Goal: Task Accomplishment & Management: Manage account settings

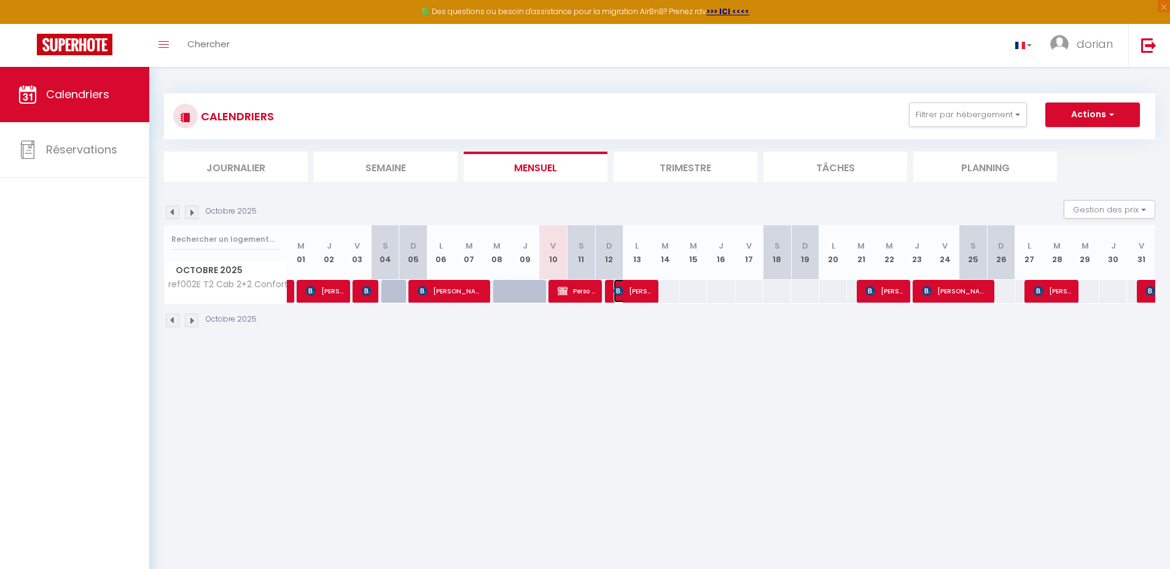
click at [627, 291] on span "[PERSON_NAME]" at bounding box center [631, 290] width 37 height 23
select select "OK"
select select "KO"
select select "0"
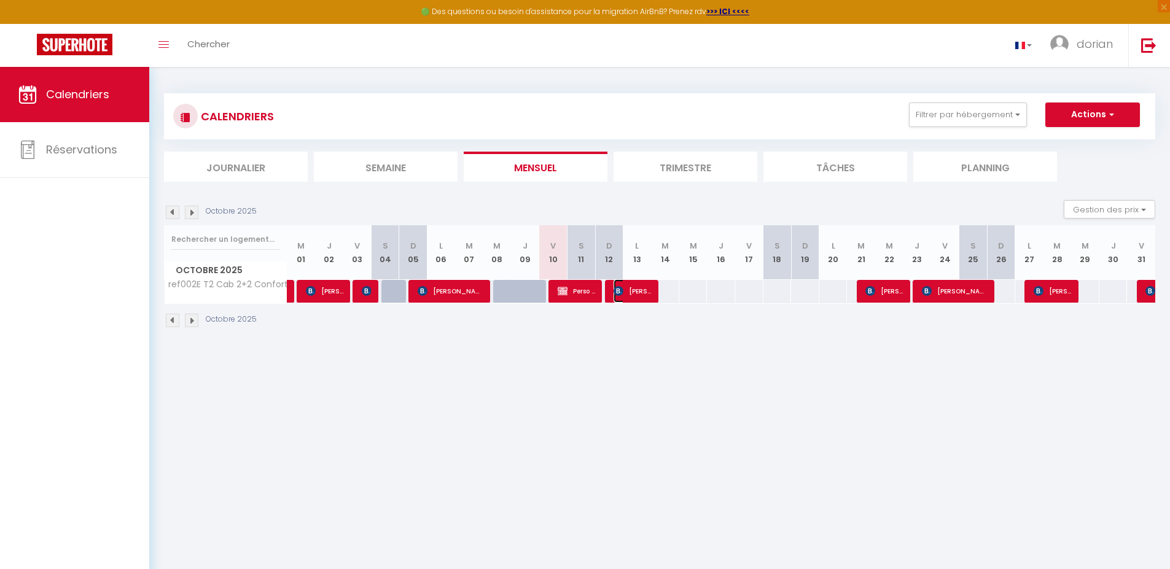
select select "1"
select select
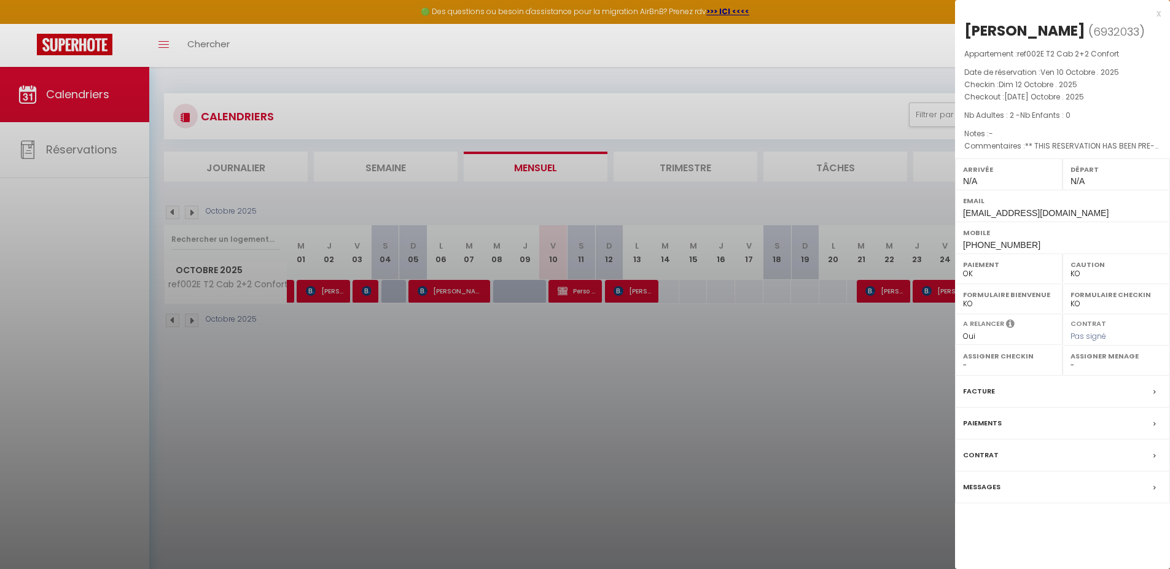
click at [980, 422] on label "Paiements" at bounding box center [982, 423] width 39 height 13
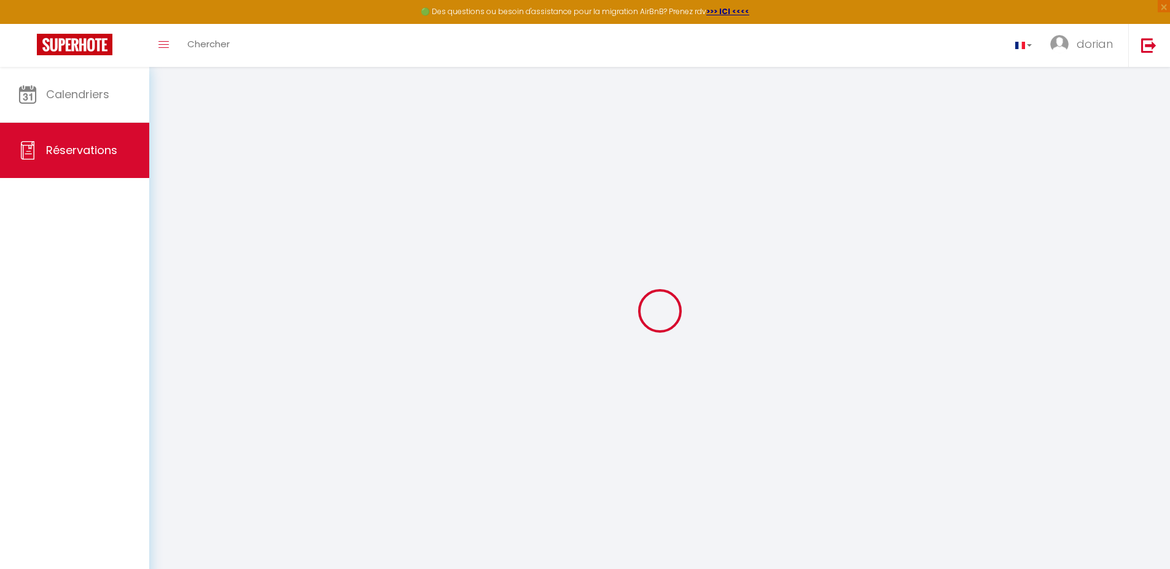
select select
checkbox input "false"
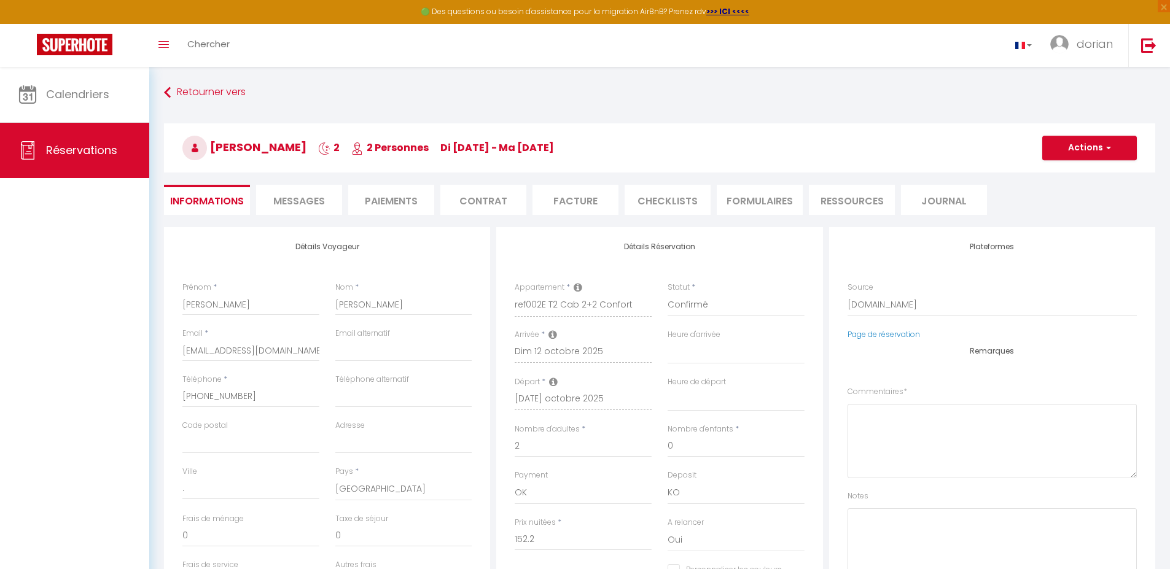
select select
checkbox input "false"
type textarea "** THIS RESERVATION HAS BEEN PRE-PAID ** Genius Free Breakfast booking to attra…"
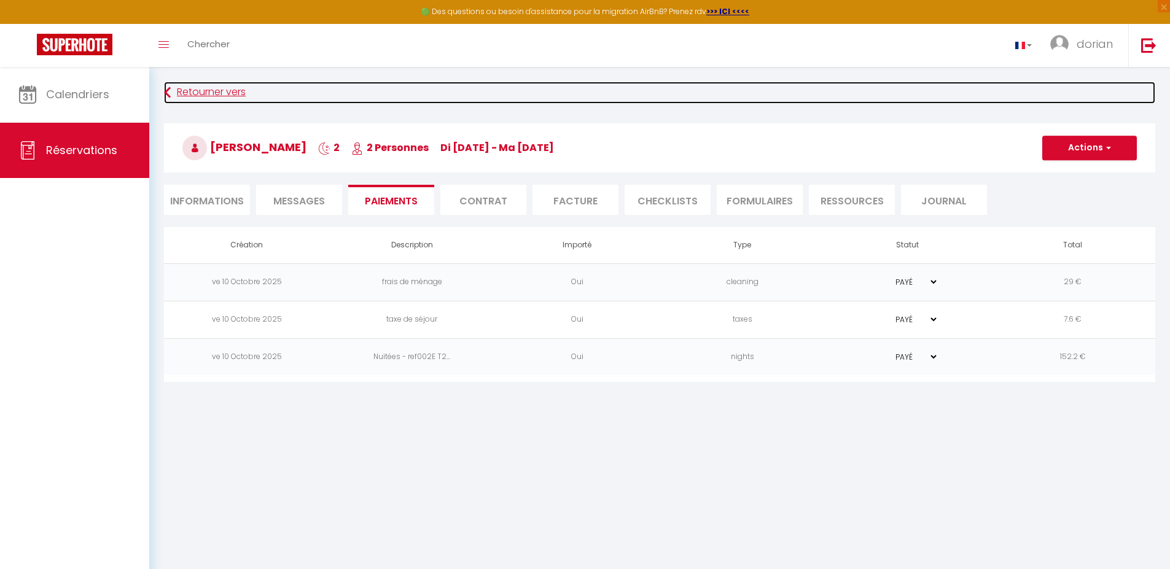
click at [226, 92] on link "Retourner vers" at bounding box center [659, 93] width 991 height 22
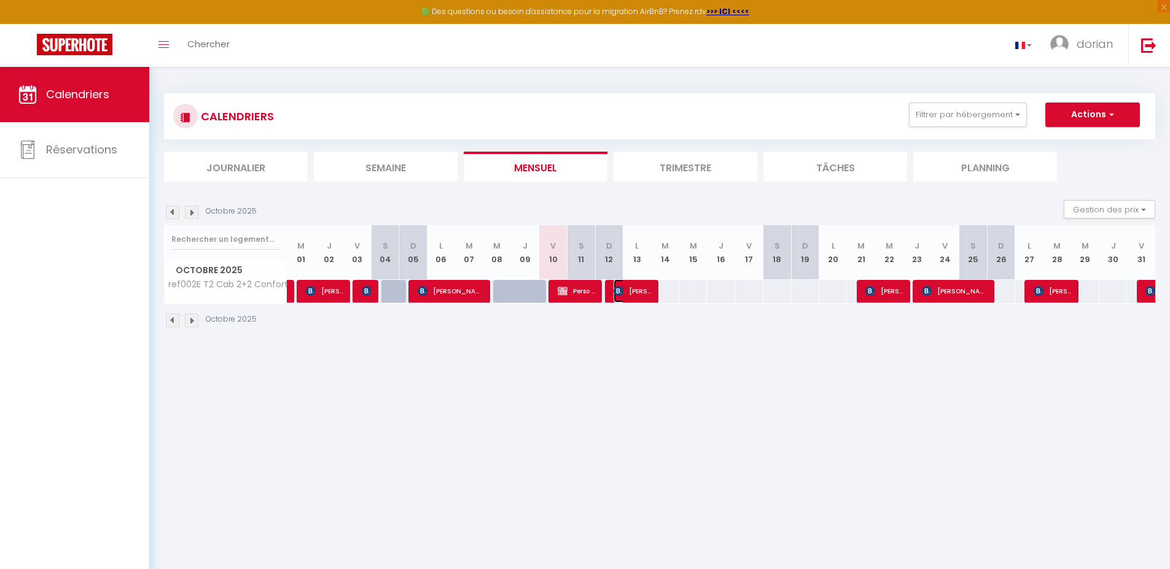
click at [634, 293] on span "[PERSON_NAME]" at bounding box center [631, 290] width 37 height 23
select select "OK"
select select "KO"
select select "0"
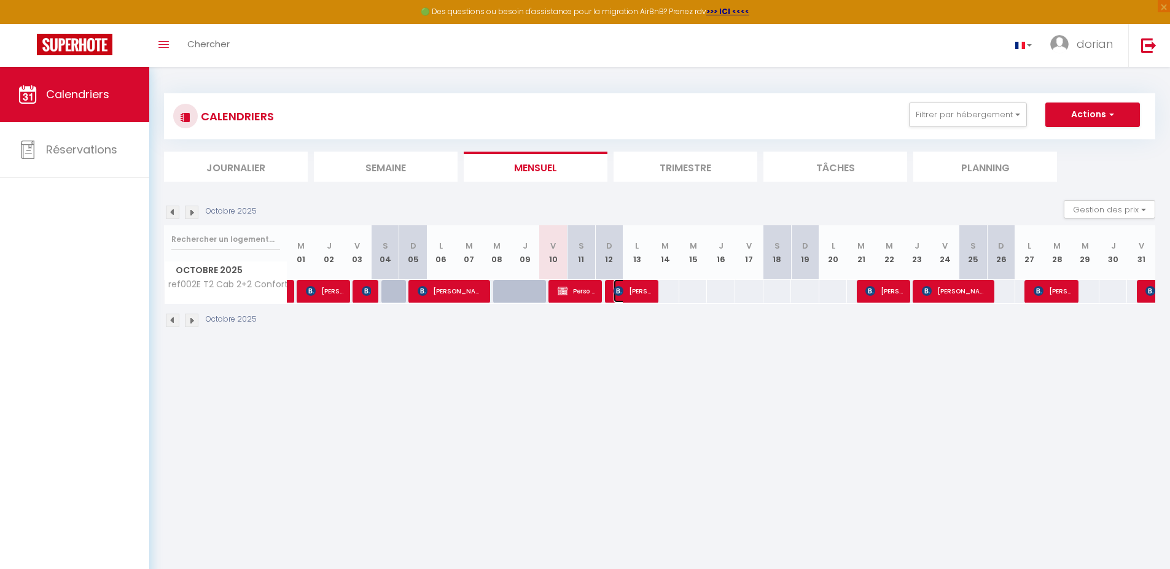
select select "1"
select select
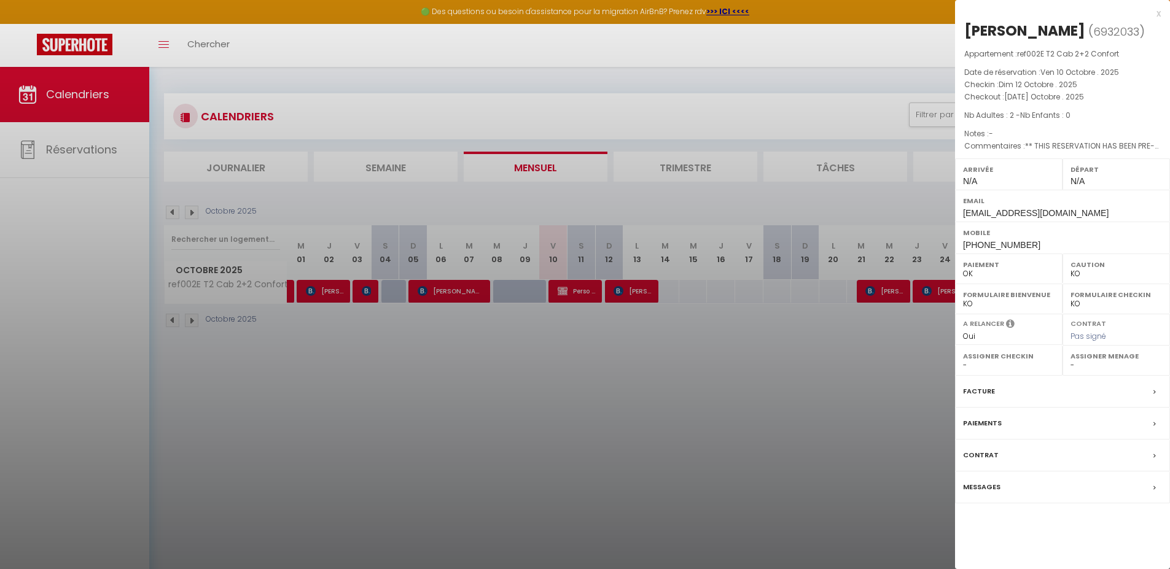
click at [980, 420] on label "Paiements" at bounding box center [982, 423] width 39 height 13
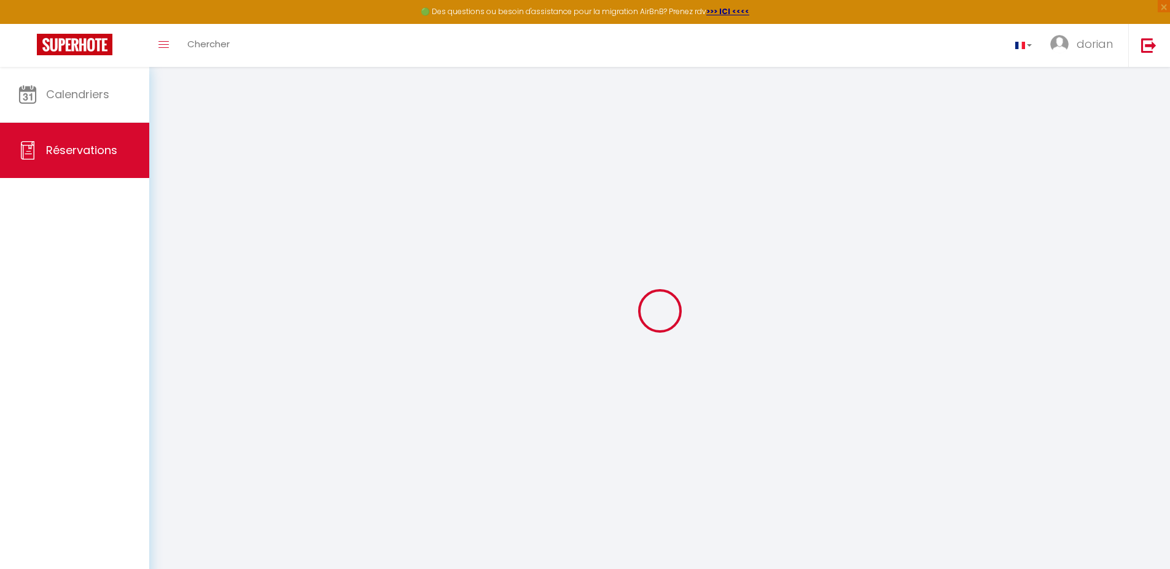
select select
checkbox input "false"
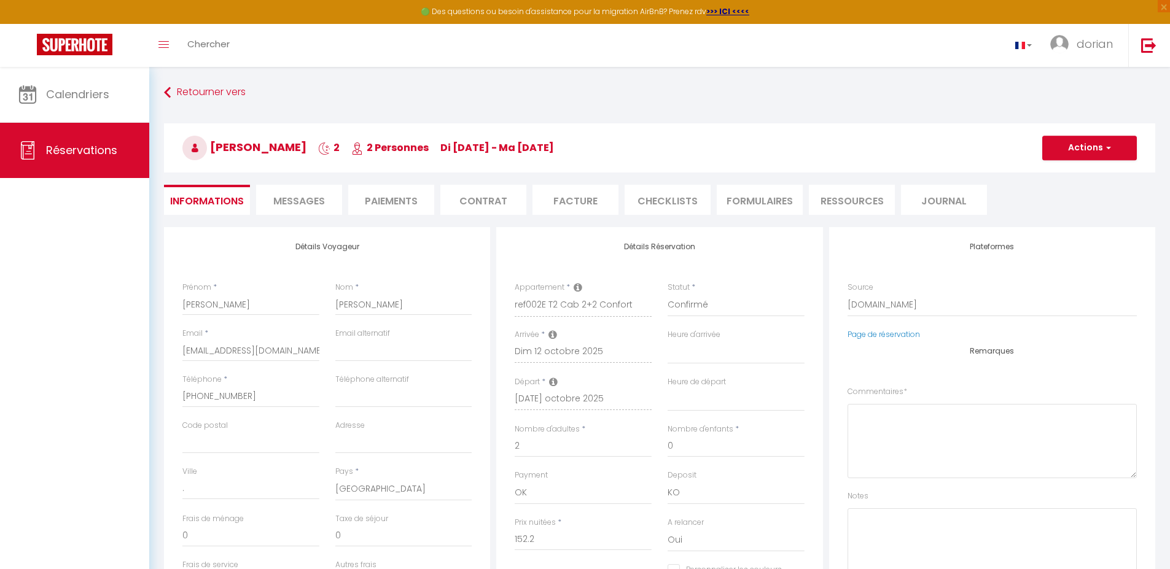
select select
checkbox input "false"
type textarea "** THIS RESERVATION HAS BEEN PRE-PAID ** Genius Free Breakfast booking to attra…"
